Goal: Task Accomplishment & Management: Manage account settings

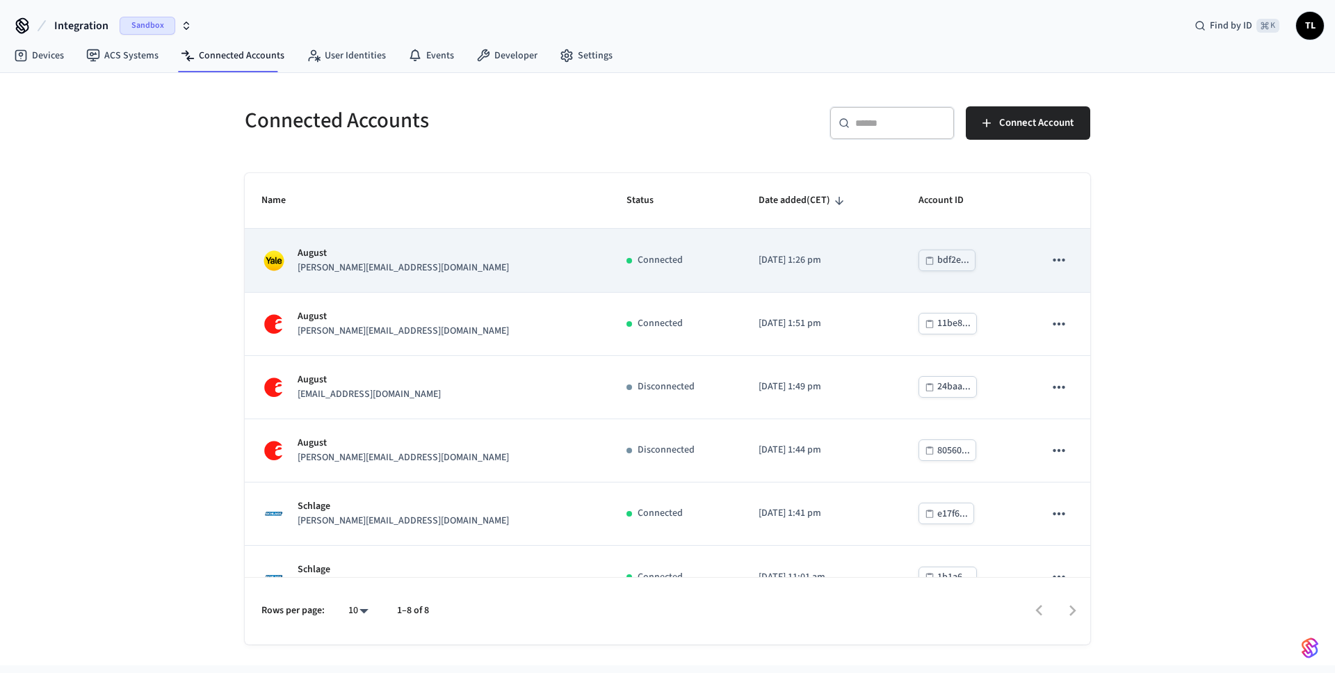
click at [1053, 261] on icon "sticky table" at bounding box center [1059, 260] width 12 height 3
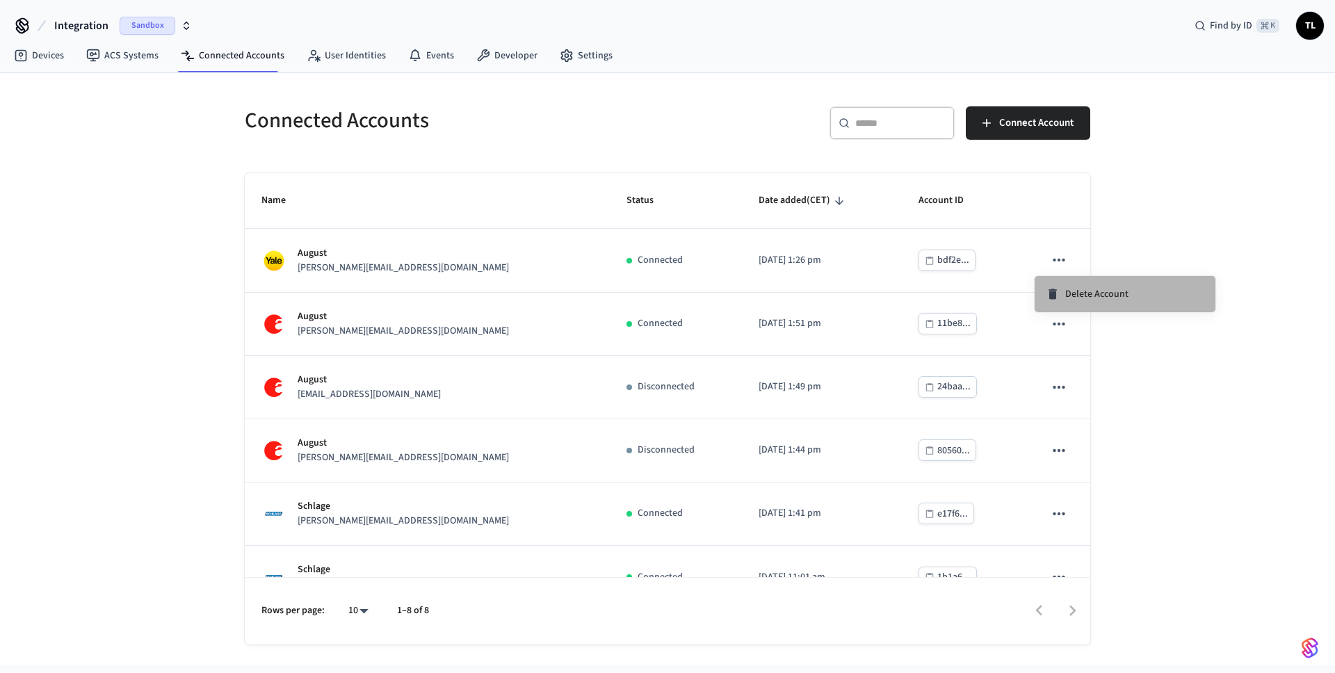
click at [1083, 296] on span "Delete Account" at bounding box center [1096, 294] width 63 height 14
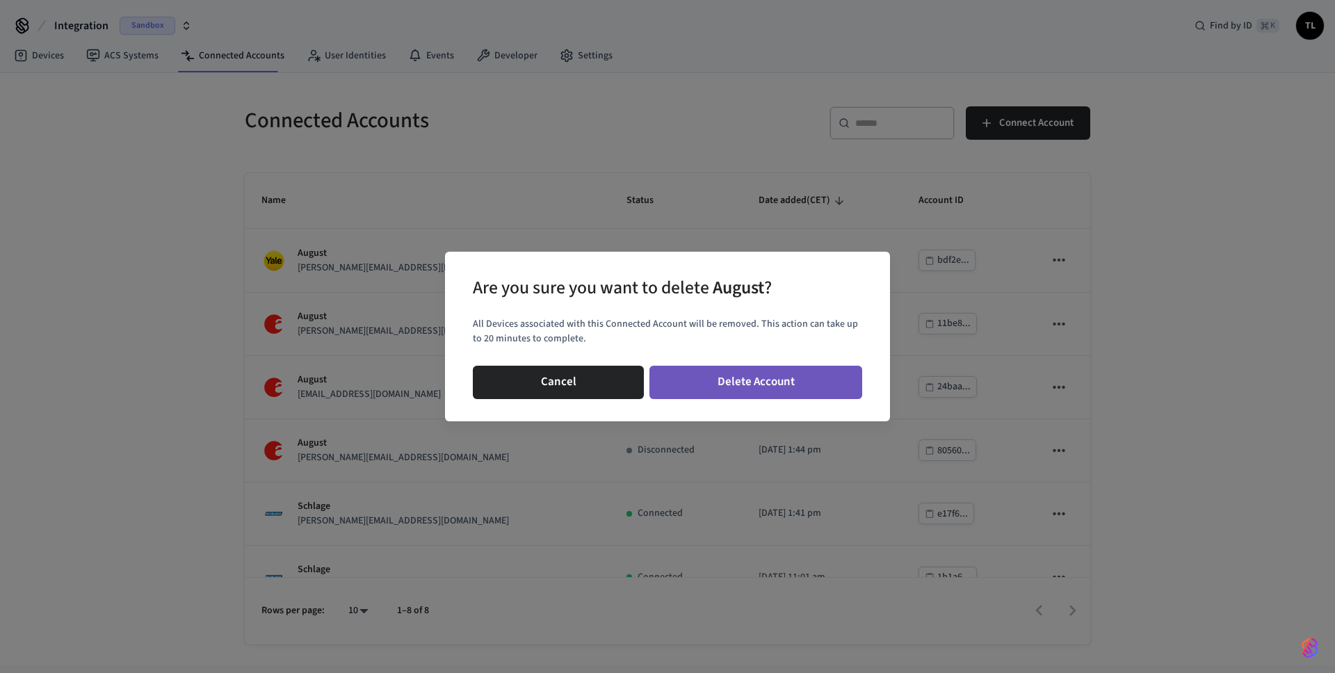
click at [736, 387] on button "Delete Account" at bounding box center [756, 382] width 213 height 33
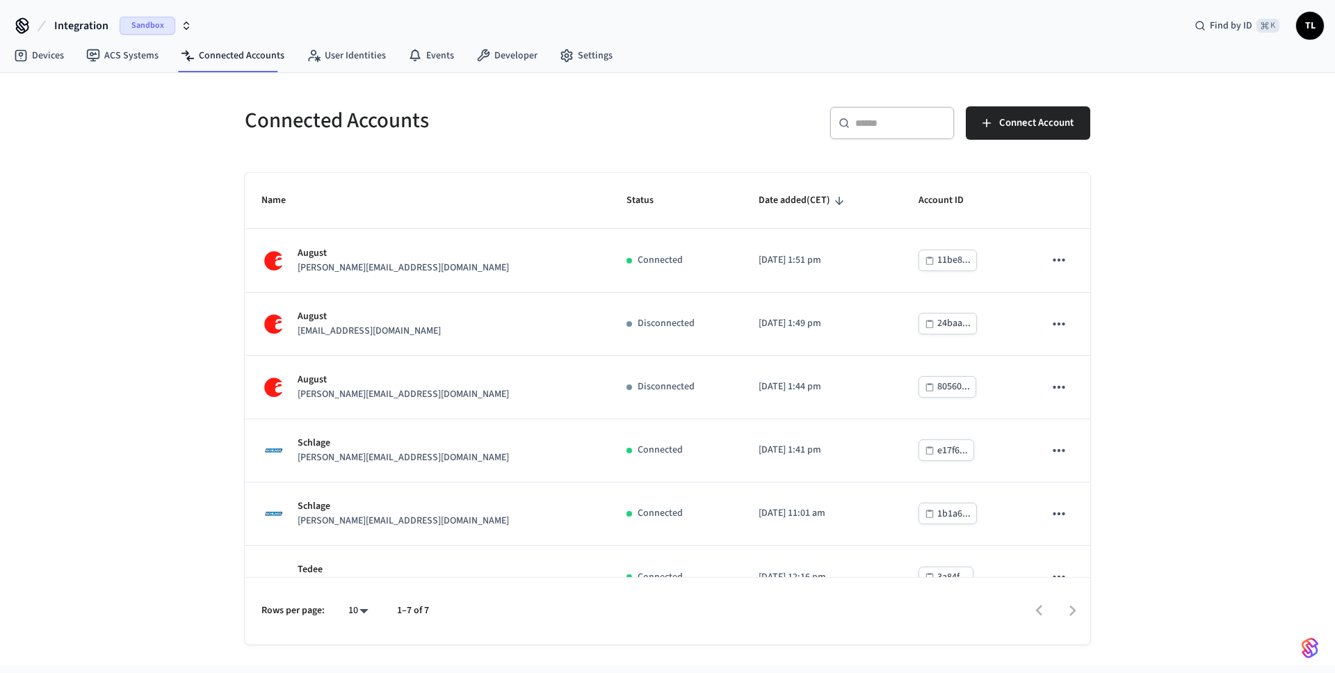
click at [184, 25] on icon "button" at bounding box center [186, 25] width 11 height 11
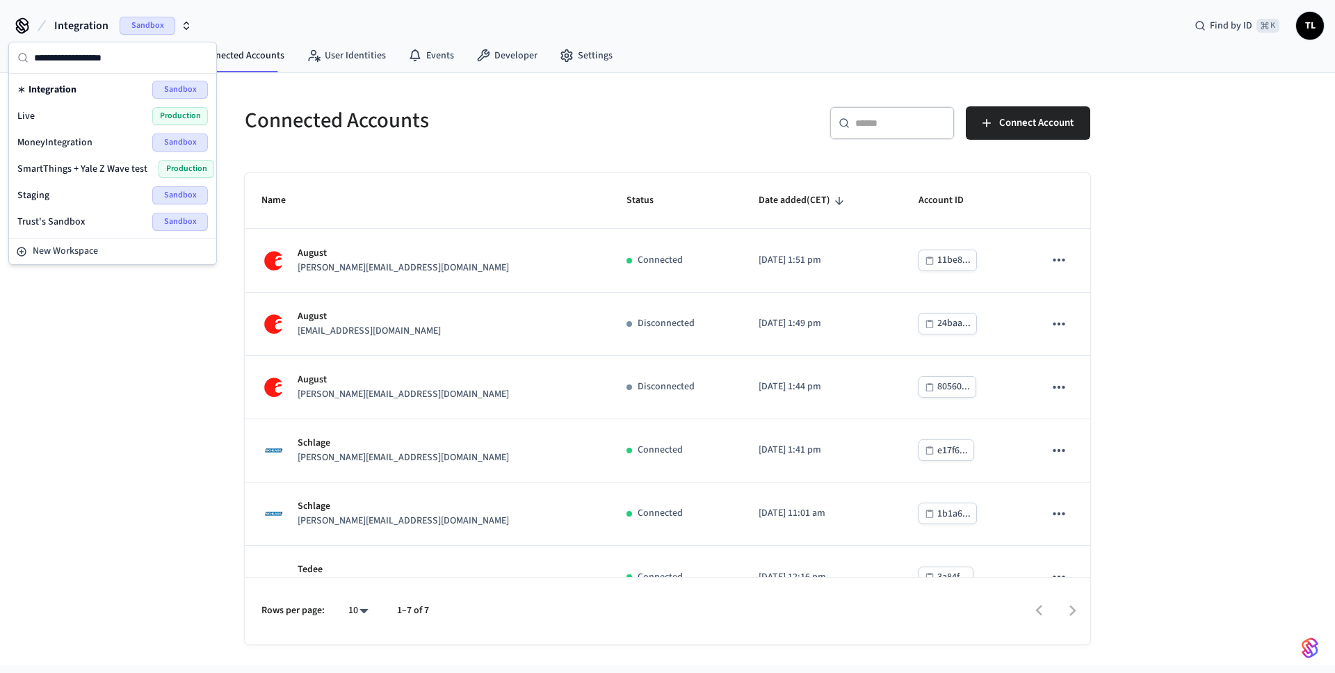
click at [124, 323] on div "Connected Accounts ​ ​ Connect Account Name Status Date added (CET) Account ID …" at bounding box center [667, 369] width 1335 height 593
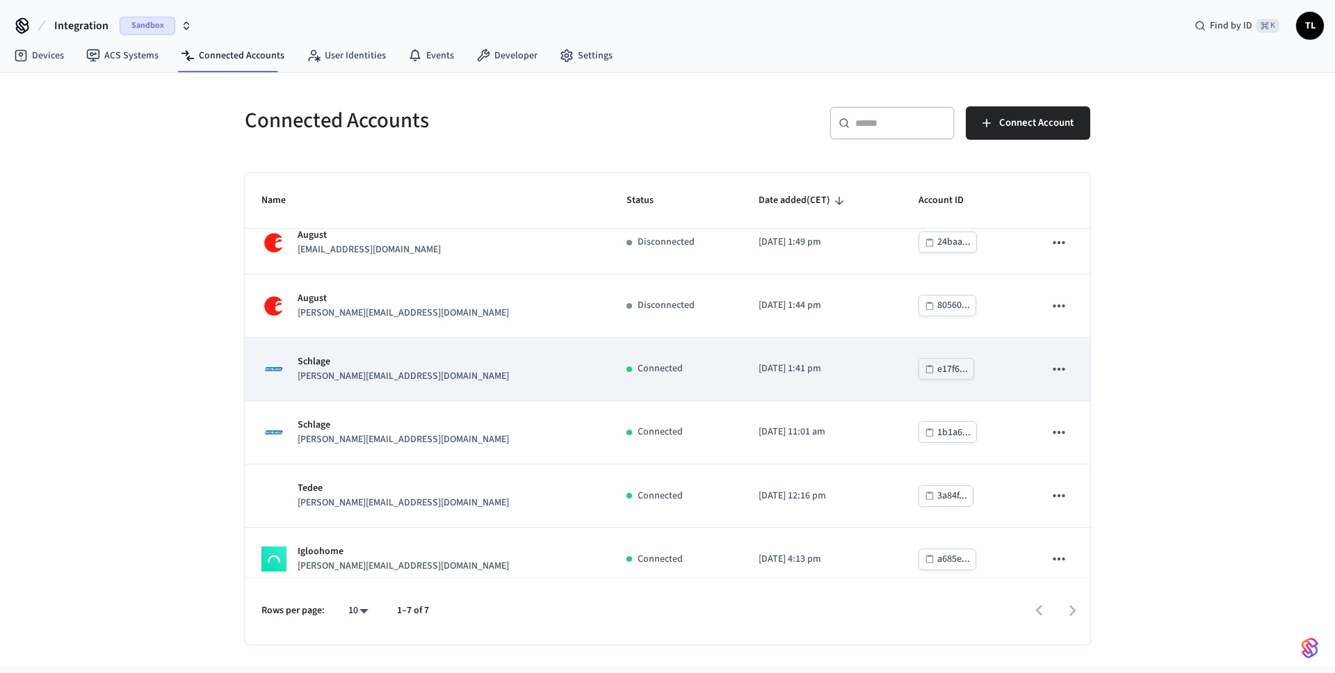
scroll to position [95, 0]
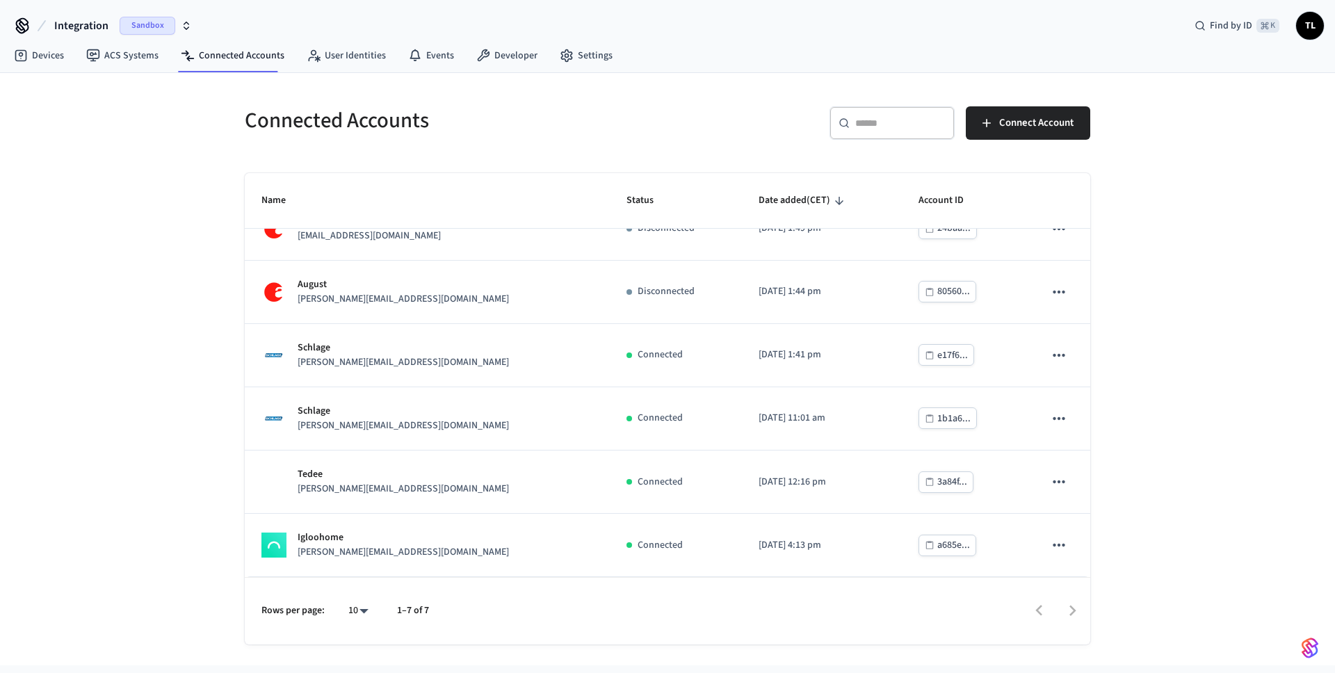
click at [172, 424] on div "Connected Accounts ​ ​ Connect Account Name Status Date added (CET) Account ID …" at bounding box center [667, 369] width 1335 height 593
click at [1307, 32] on span "TL" at bounding box center [1310, 25] width 25 height 25
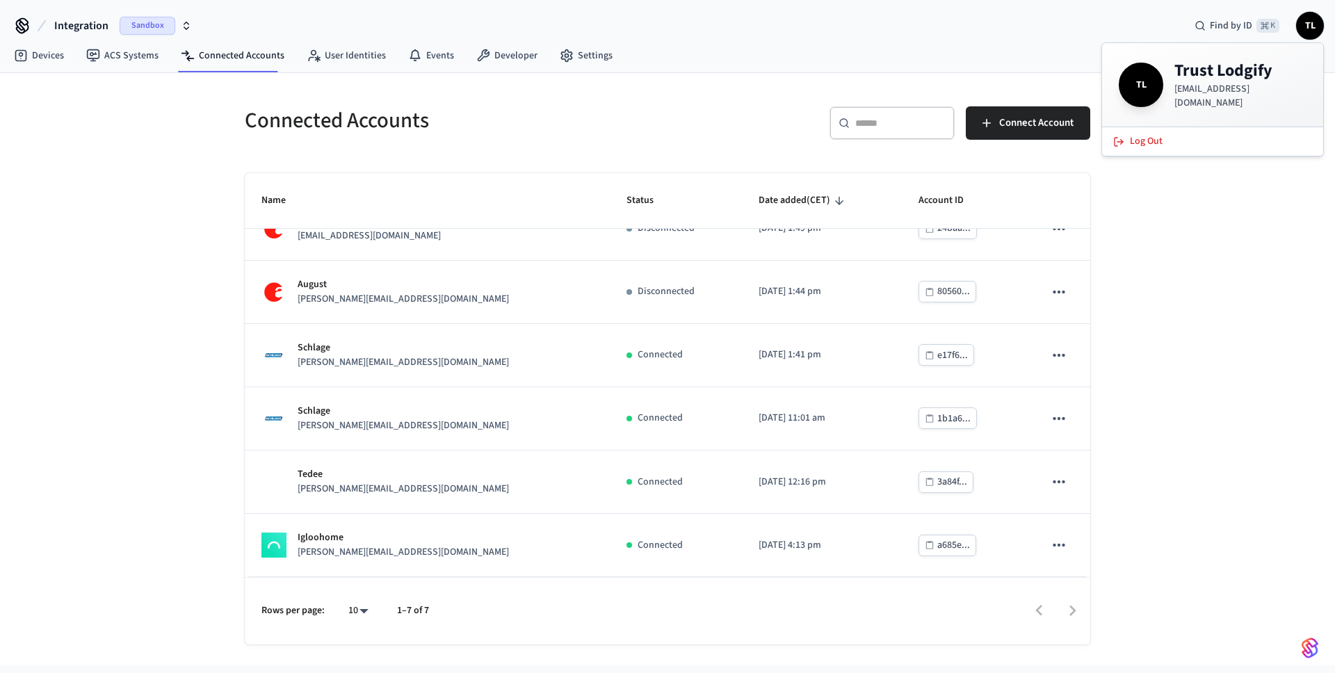
click at [1241, 232] on div "Connected Accounts ​ ​ Connect Account Name Status Date added (CET) Account ID …" at bounding box center [667, 369] width 1335 height 593
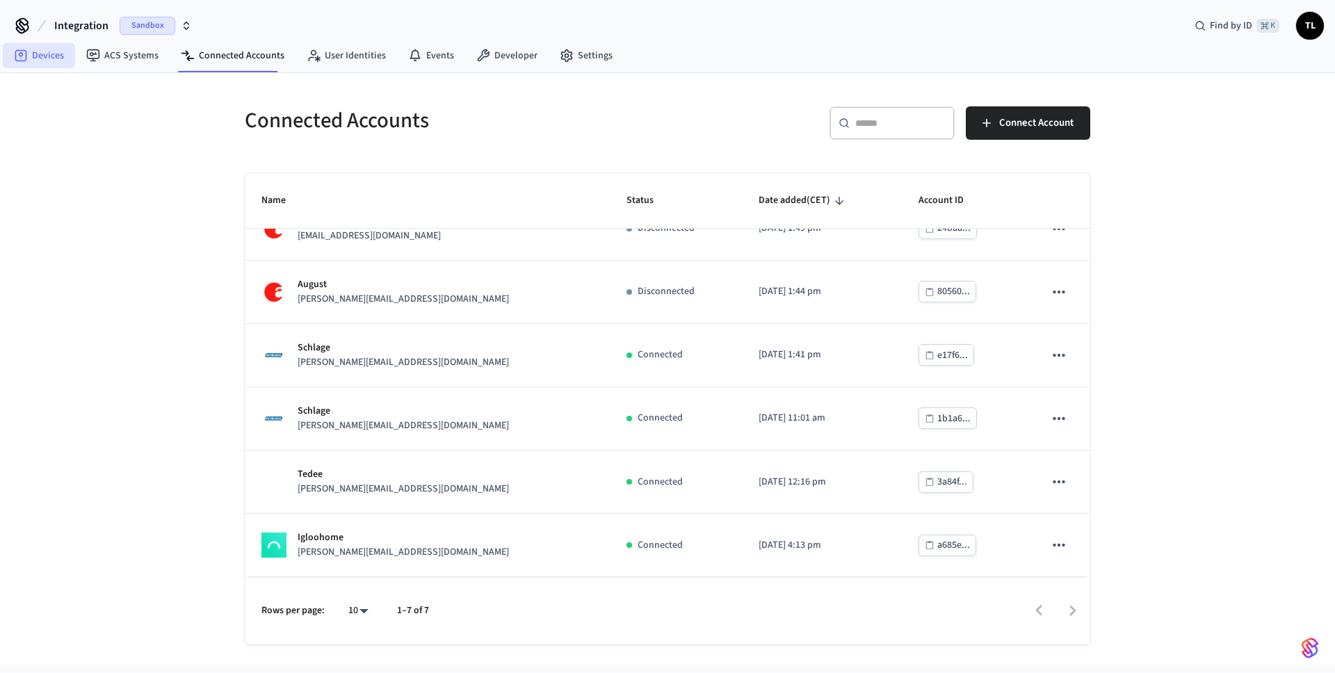
click at [33, 61] on link "Devices" at bounding box center [39, 55] width 72 height 25
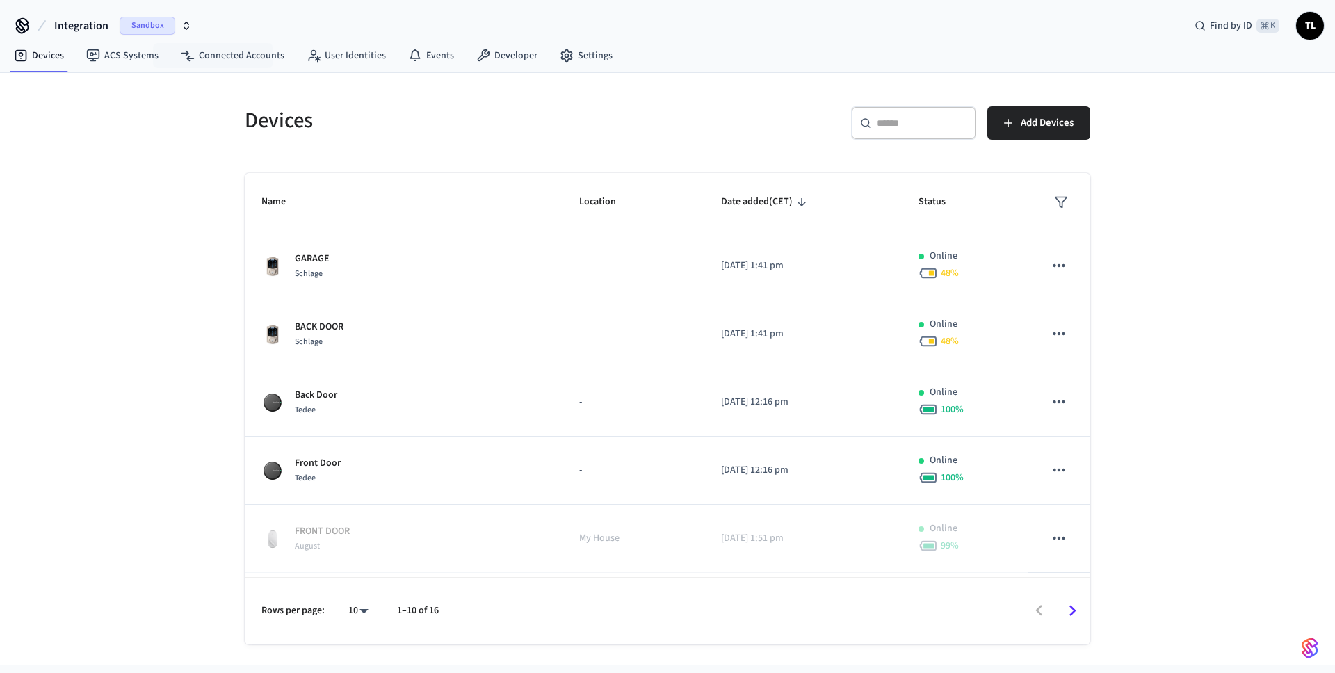
click at [184, 21] on icon "button" at bounding box center [186, 25] width 11 height 11
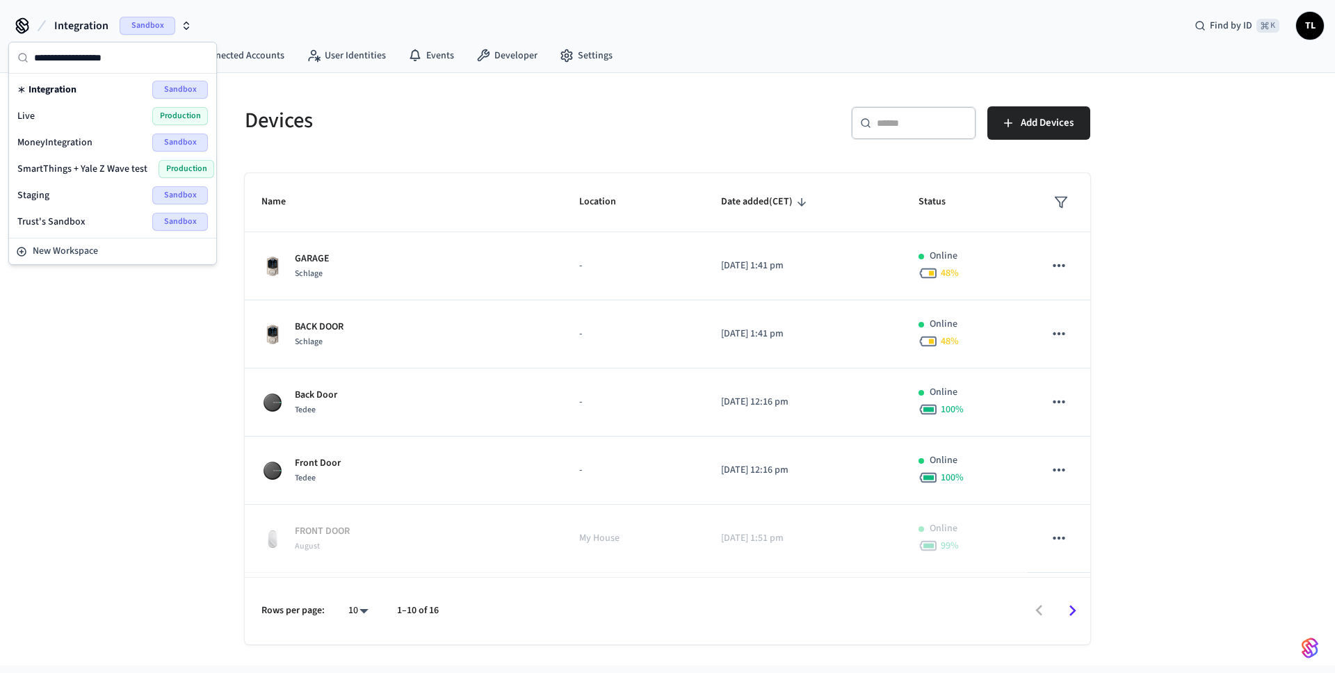
click at [213, 401] on div "Devices ​ ​ Add Devices Name Location Date added (CET) Status GARAGE Schlage - …" at bounding box center [667, 369] width 1335 height 593
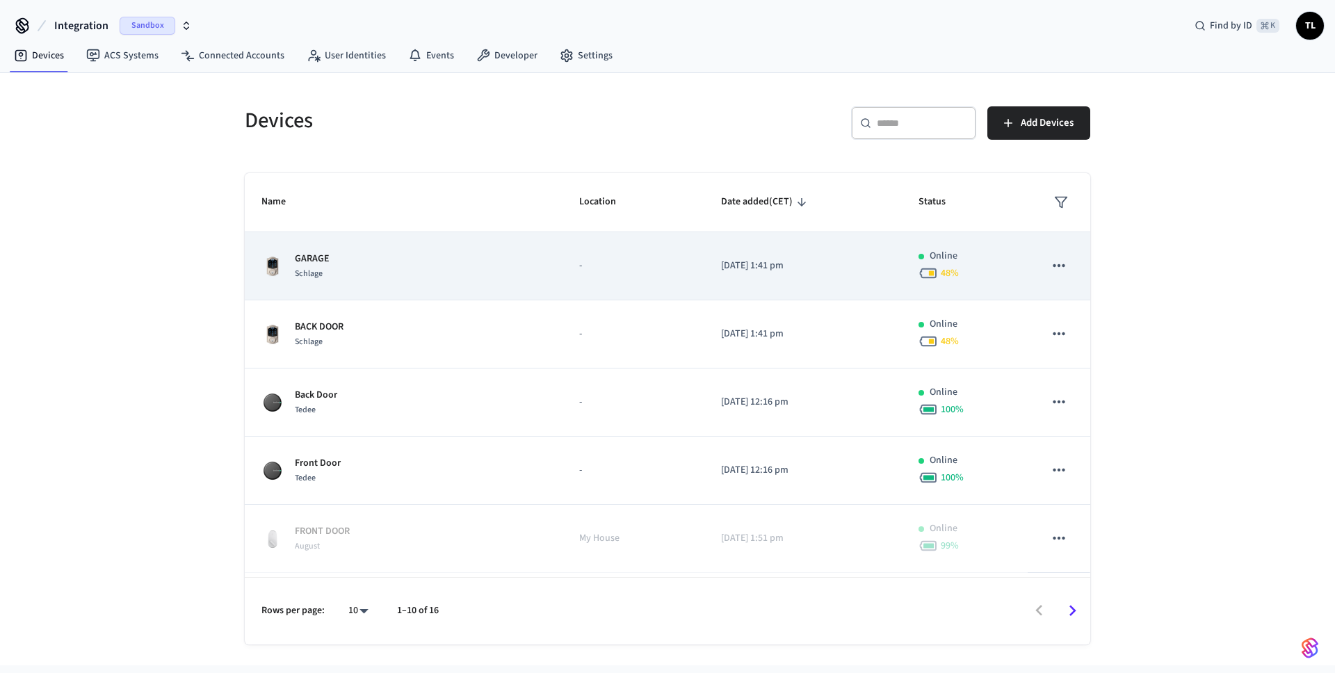
click at [1050, 268] on icon "sticky table" at bounding box center [1059, 266] width 18 height 18
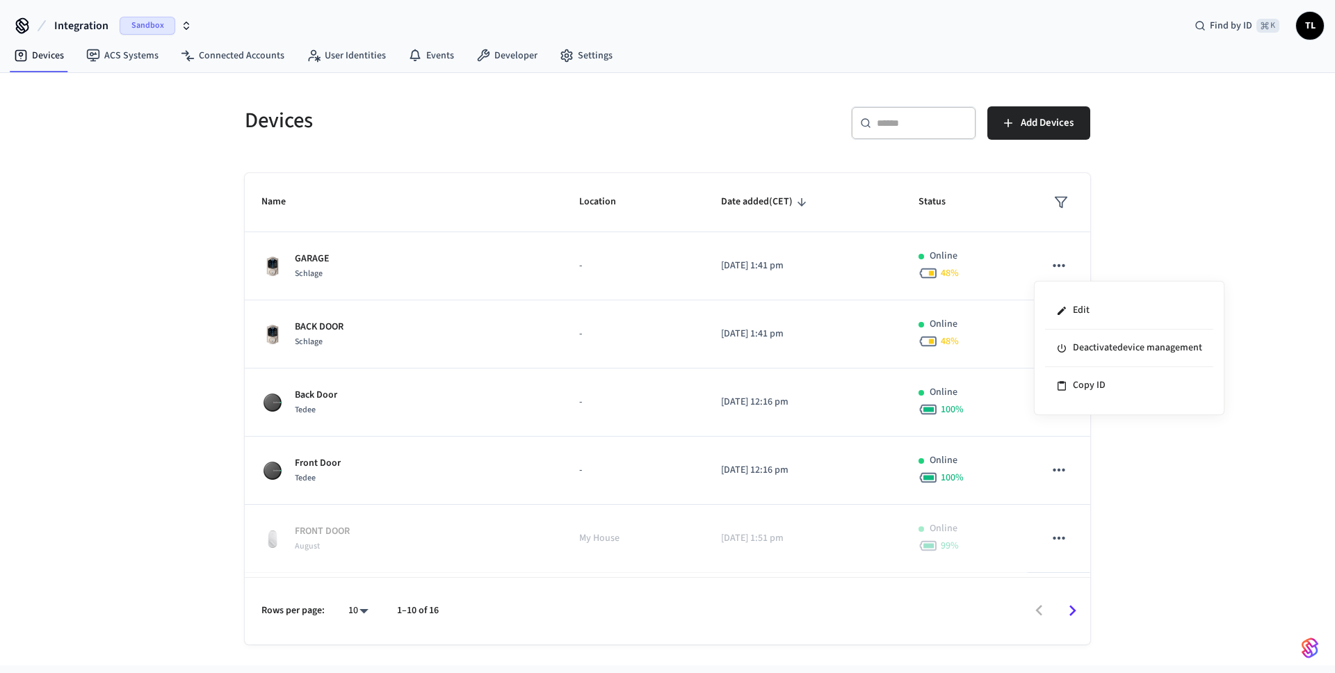
click at [1176, 249] on div at bounding box center [667, 336] width 1335 height 673
click at [230, 57] on link "Connected Accounts" at bounding box center [233, 55] width 126 height 25
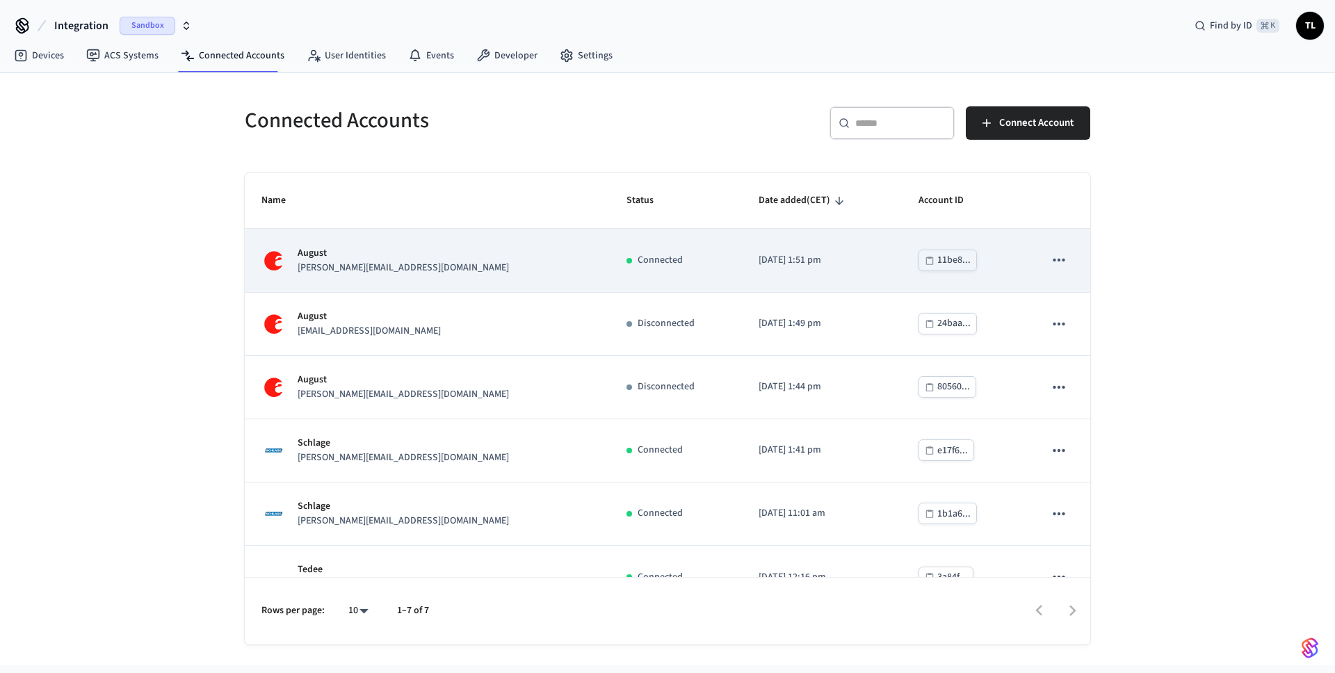
click at [1050, 266] on icon "sticky table" at bounding box center [1059, 260] width 18 height 18
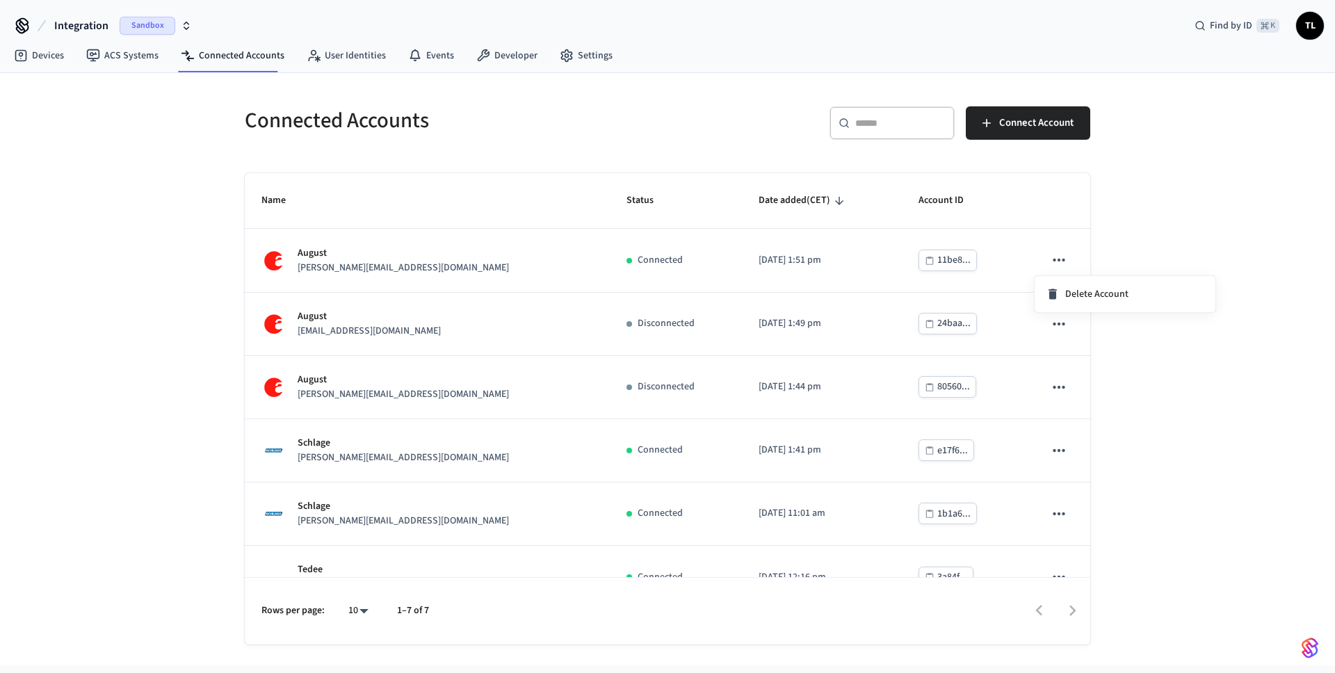
click at [430, 56] on div at bounding box center [667, 336] width 1335 height 673
click at [430, 50] on link "Events" at bounding box center [431, 55] width 68 height 25
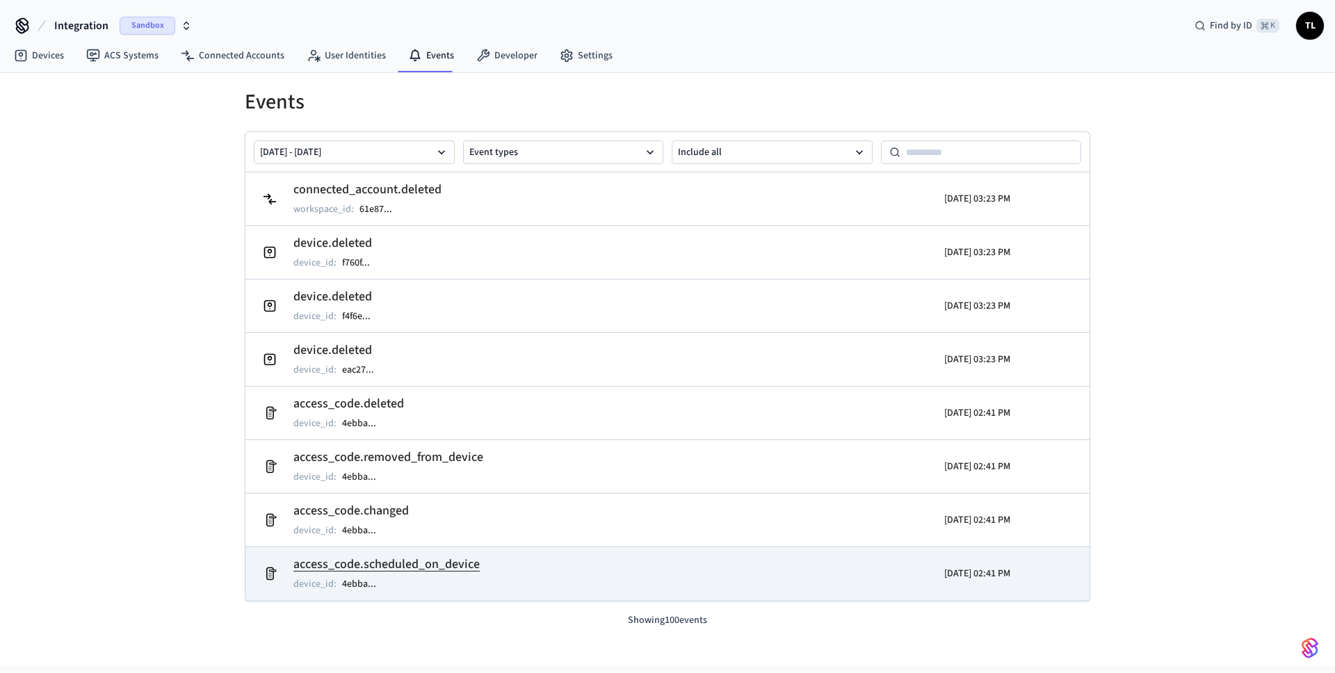
click at [501, 575] on td "access_code.scheduled_on_device device_id : 4ebba ..." at bounding box center [531, 573] width 548 height 39
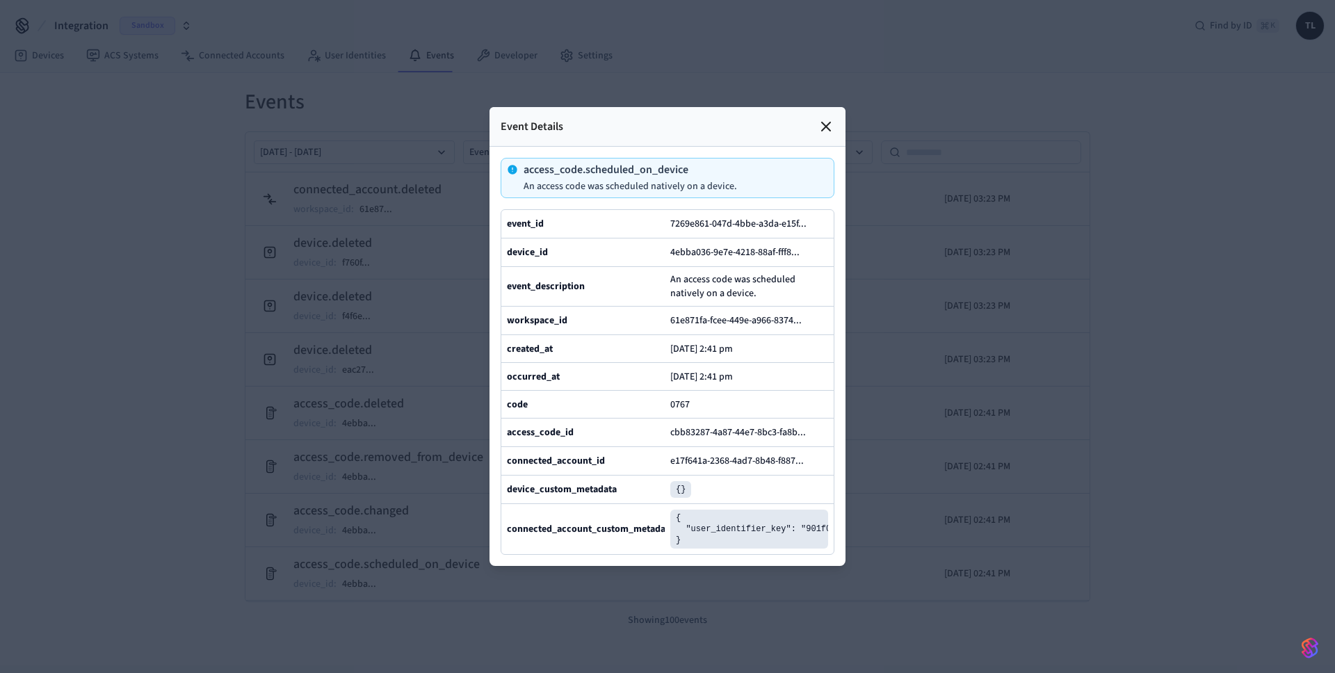
click at [818, 118] on icon at bounding box center [826, 126] width 17 height 17
